Goal: Communication & Community: Answer question/provide support

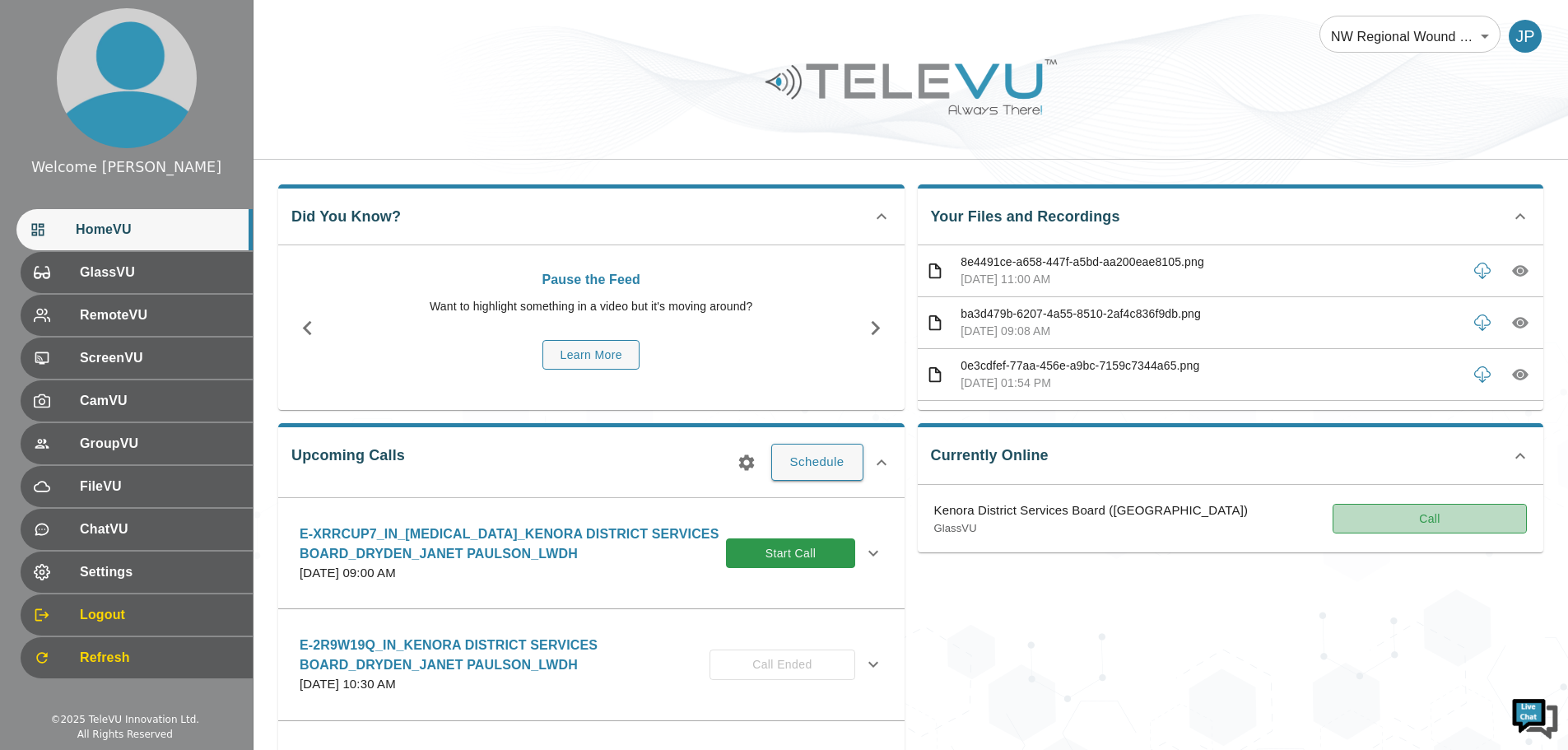
click at [1421, 512] on button "Call" at bounding box center [1430, 520] width 195 height 31
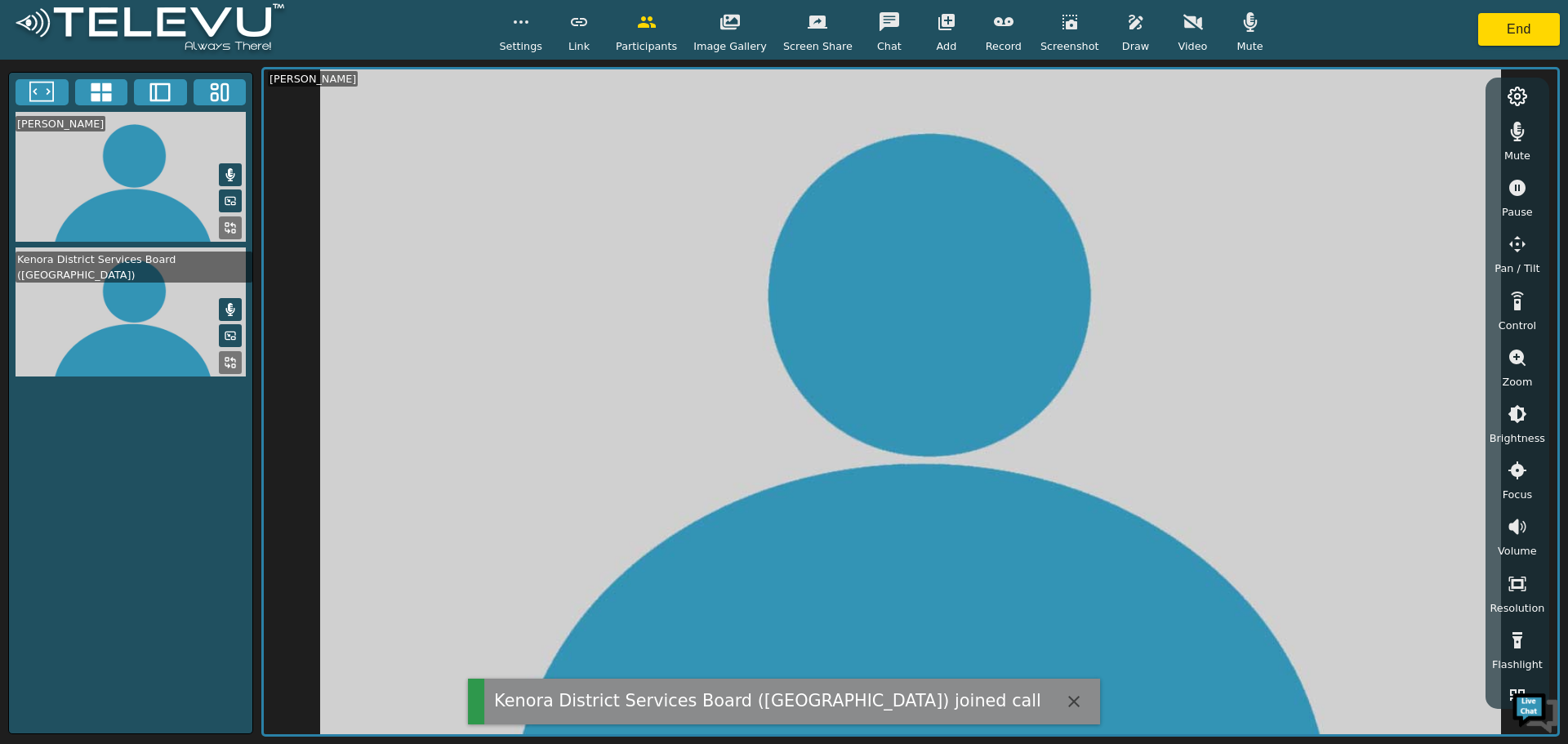
click at [1184, 24] on icon "button" at bounding box center [1193, 22] width 20 height 15
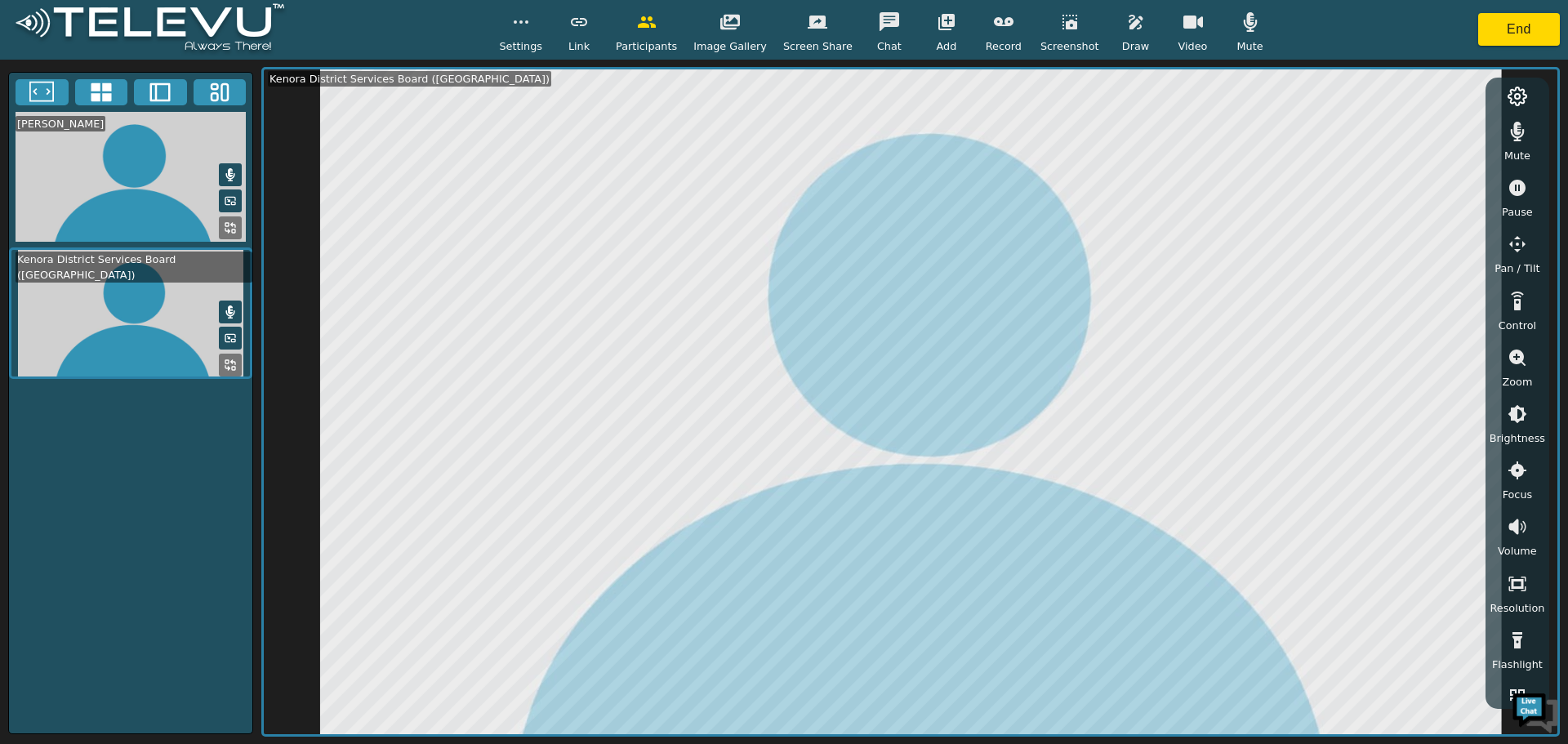
click at [229, 202] on icon at bounding box center [230, 201] width 13 height 13
click at [1520, 366] on icon "button" at bounding box center [1517, 358] width 20 height 20
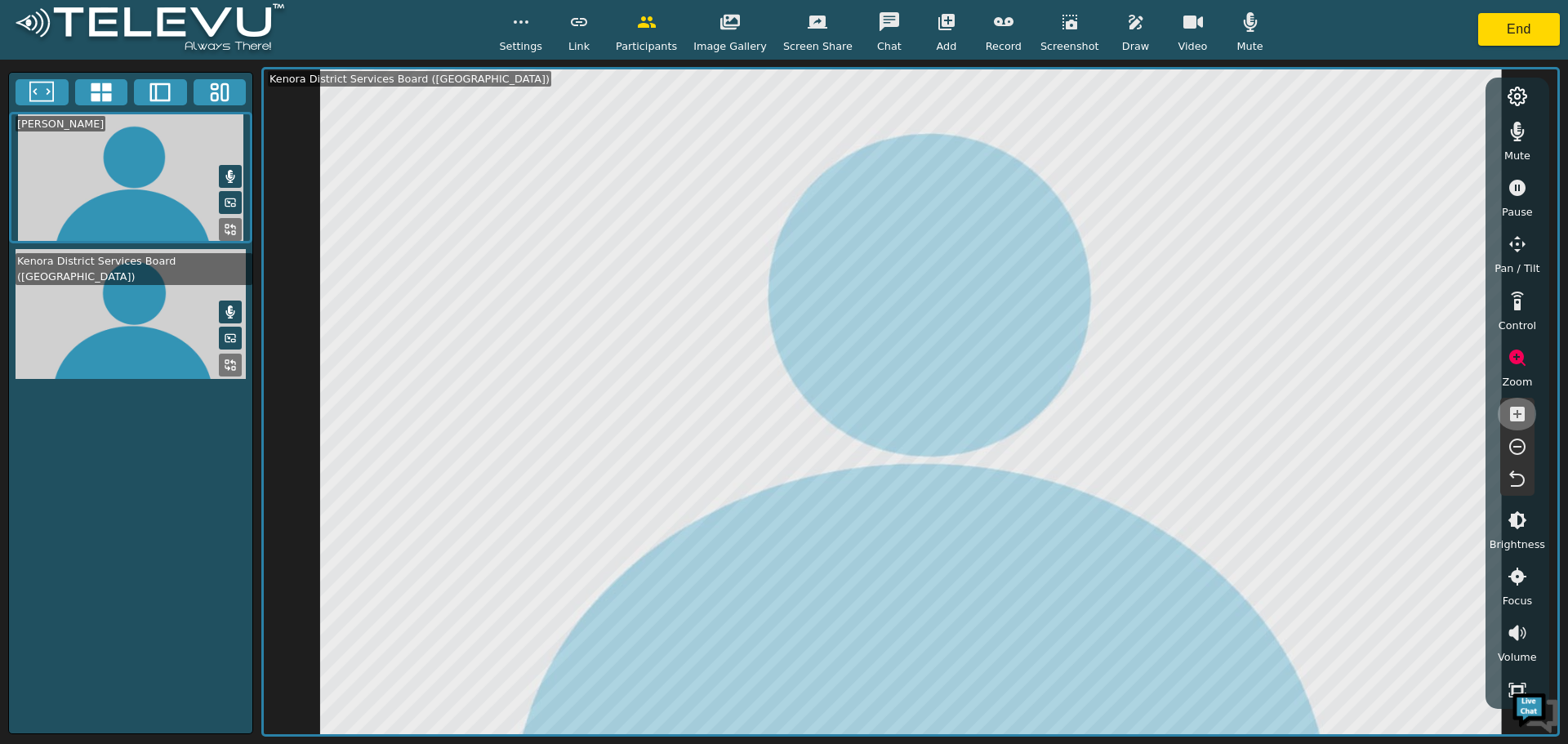
click at [1521, 418] on icon "button" at bounding box center [1517, 413] width 14 height 14
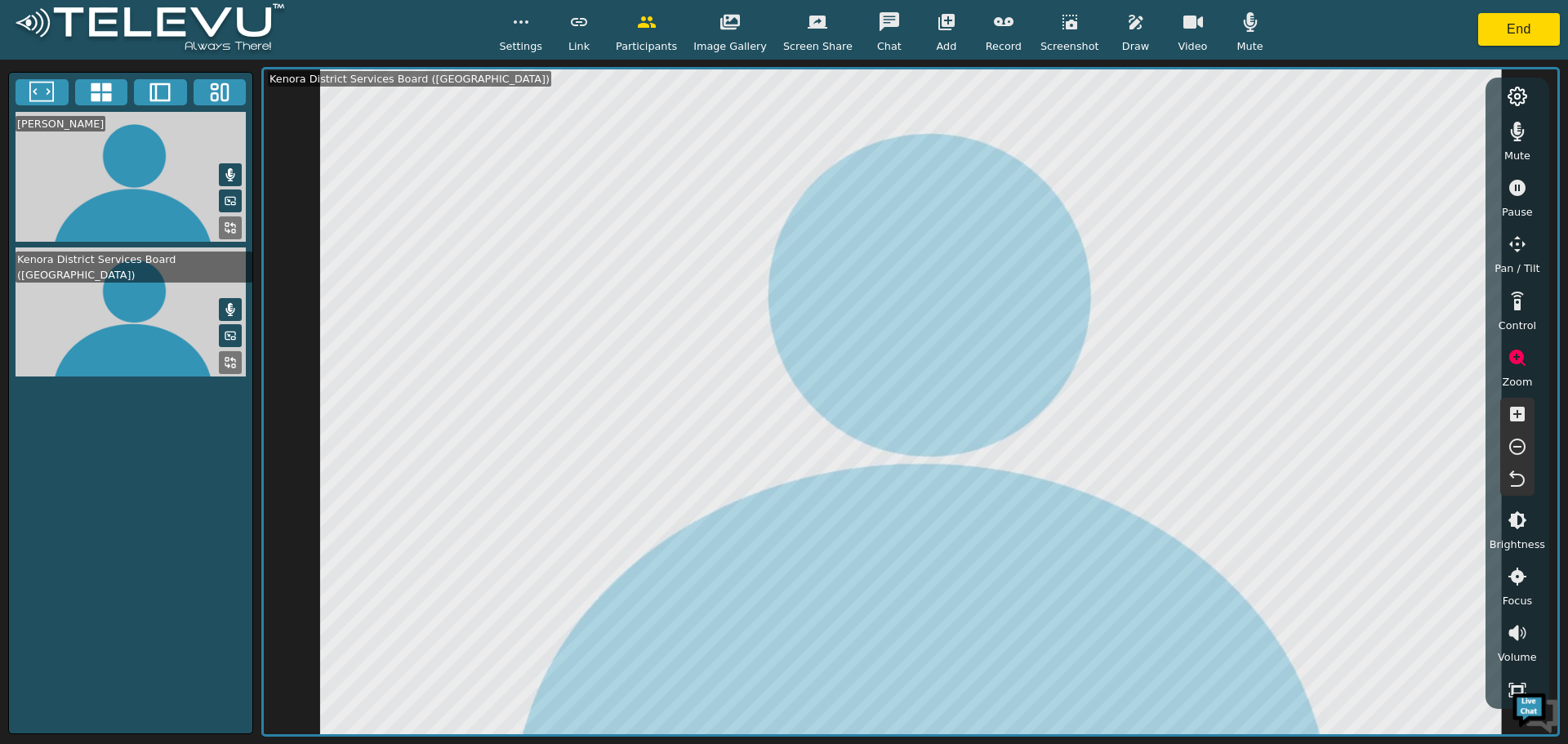
click at [1514, 414] on icon "button" at bounding box center [1517, 414] width 20 height 20
click at [1050, 36] on button "button" at bounding box center [1070, 22] width 41 height 33
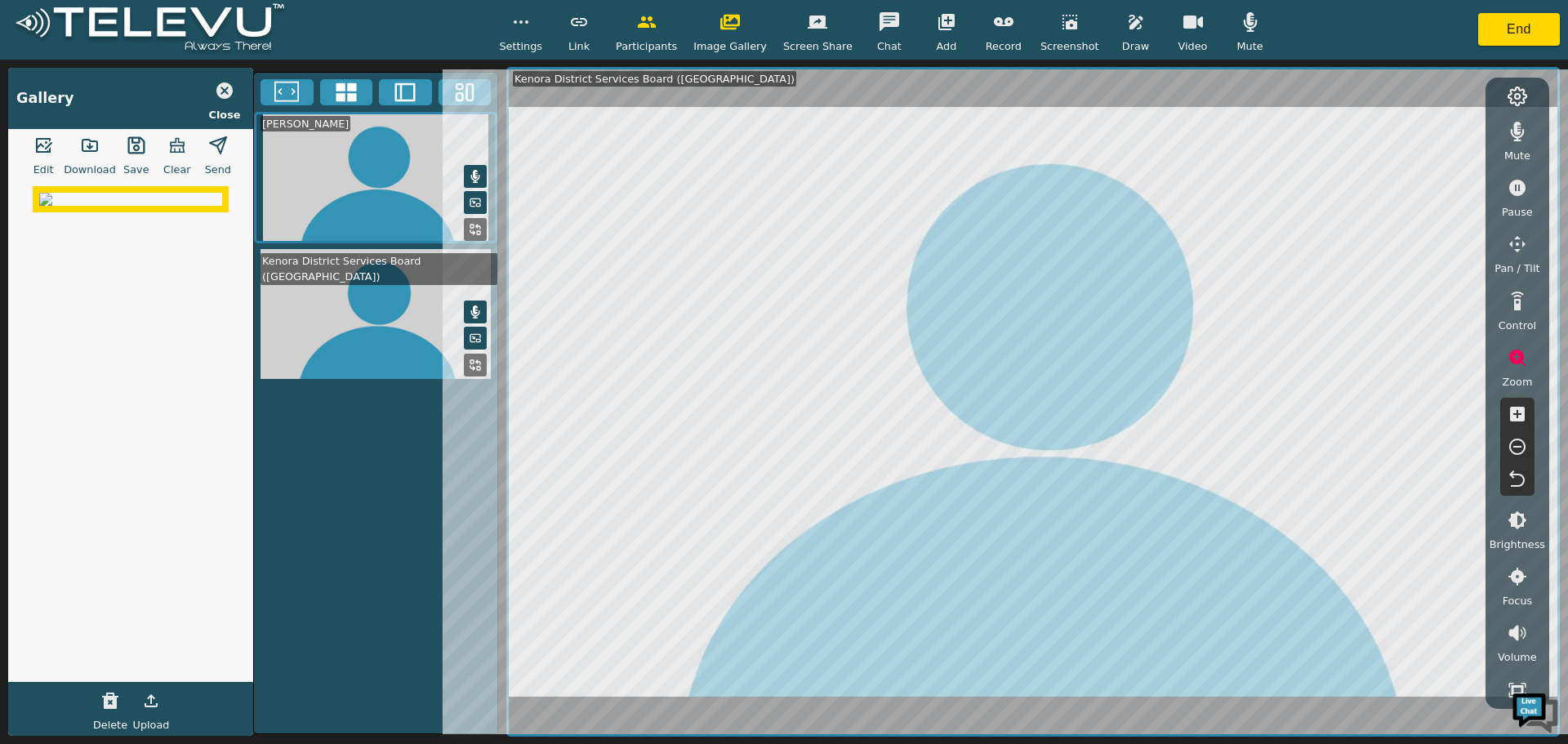
click at [1517, 446] on icon "button" at bounding box center [1517, 447] width 20 height 20
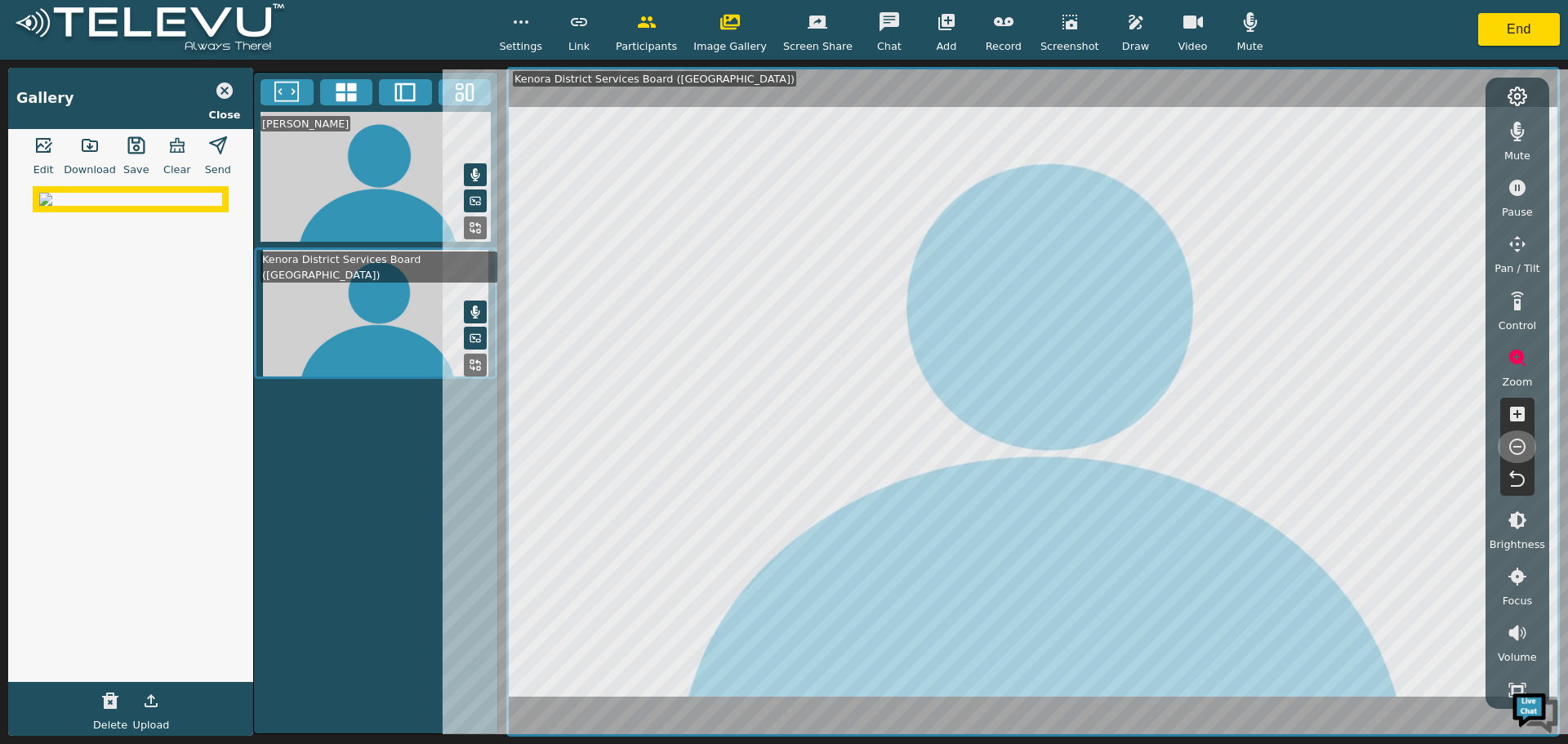
click at [1516, 443] on icon "button" at bounding box center [1517, 447] width 20 height 20
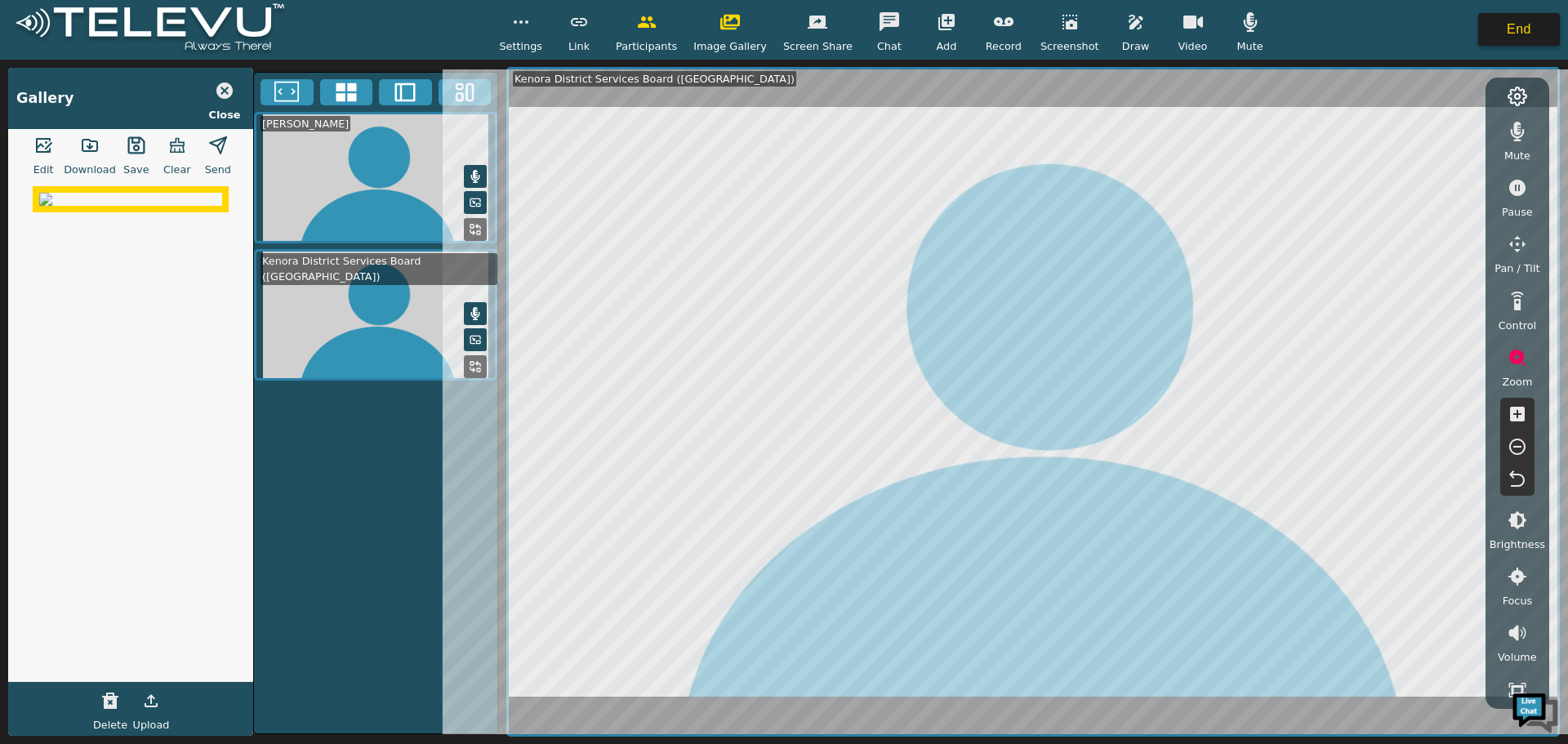
click at [1514, 34] on button "End" at bounding box center [1518, 30] width 81 height 33
